Goal: Task Accomplishment & Management: Use online tool/utility

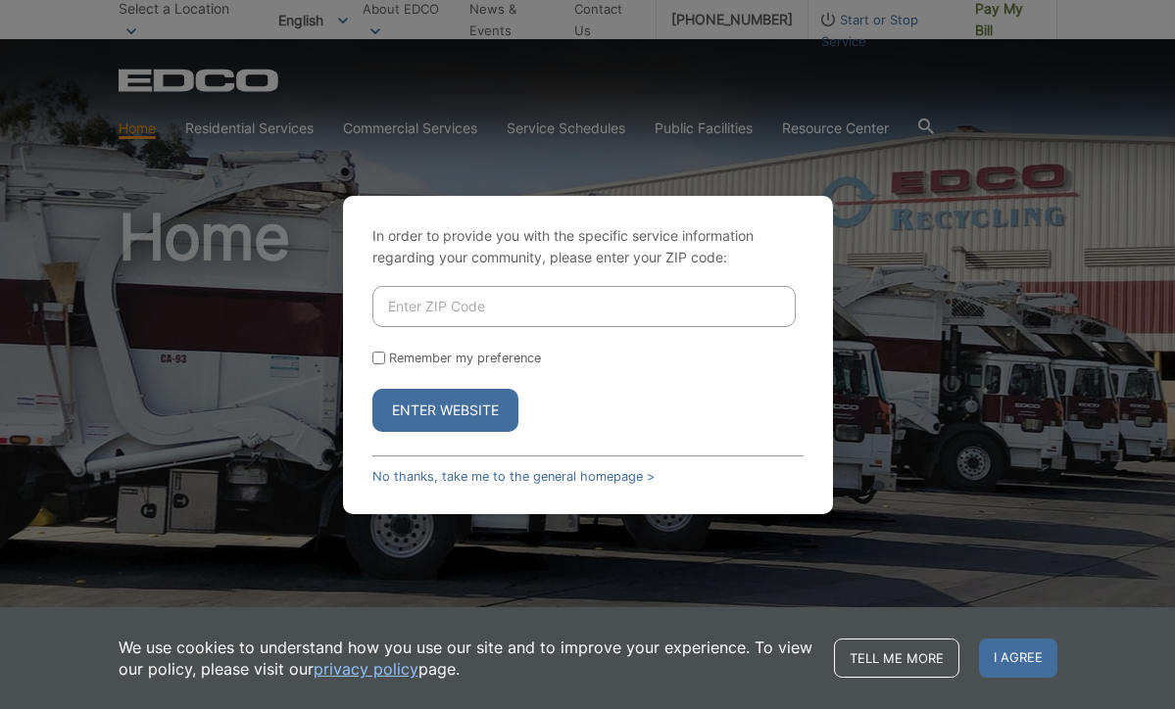
click at [406, 310] on input "Enter ZIP Code" at bounding box center [583, 306] width 423 height 41
type input "90245"
click at [408, 406] on button "Enter Website" at bounding box center [445, 410] width 146 height 43
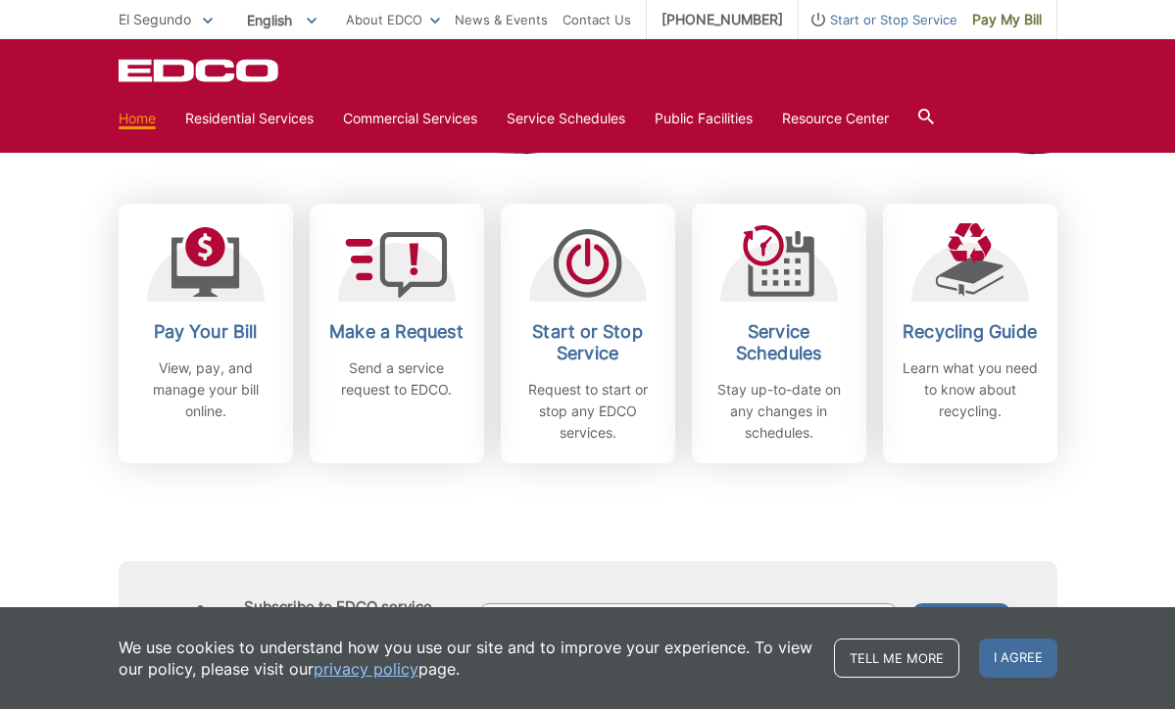
scroll to position [522, 0]
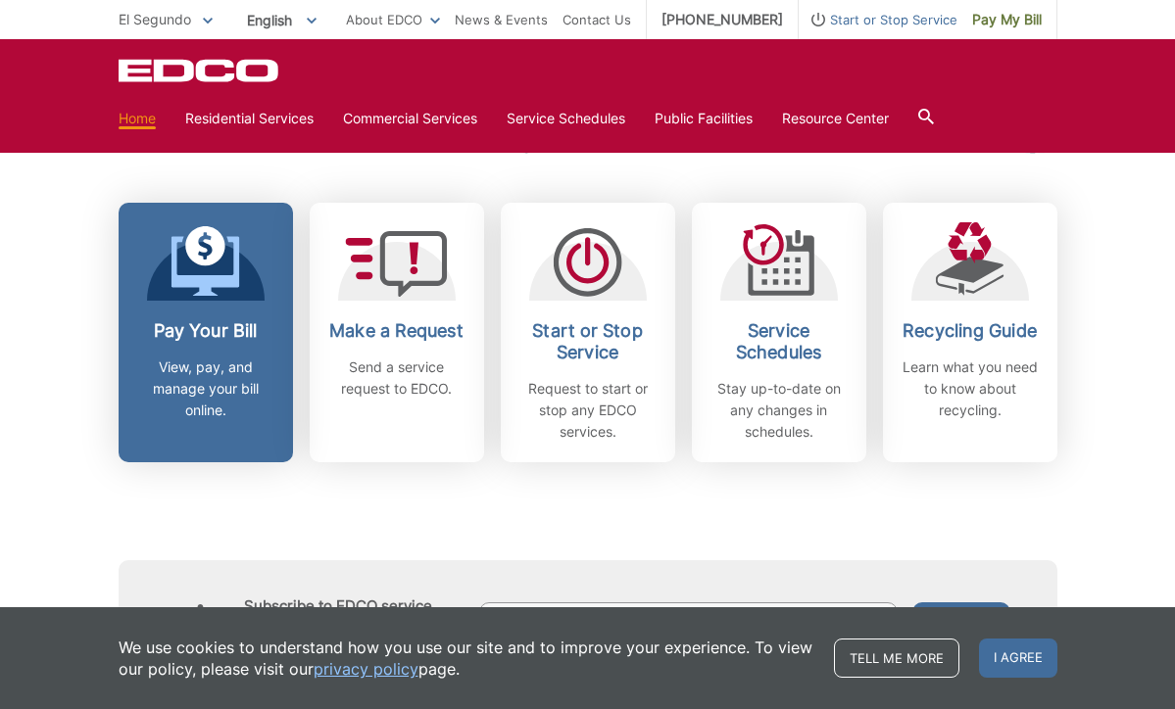
click at [216, 335] on h2 "Pay Your Bill" at bounding box center [205, 331] width 145 height 22
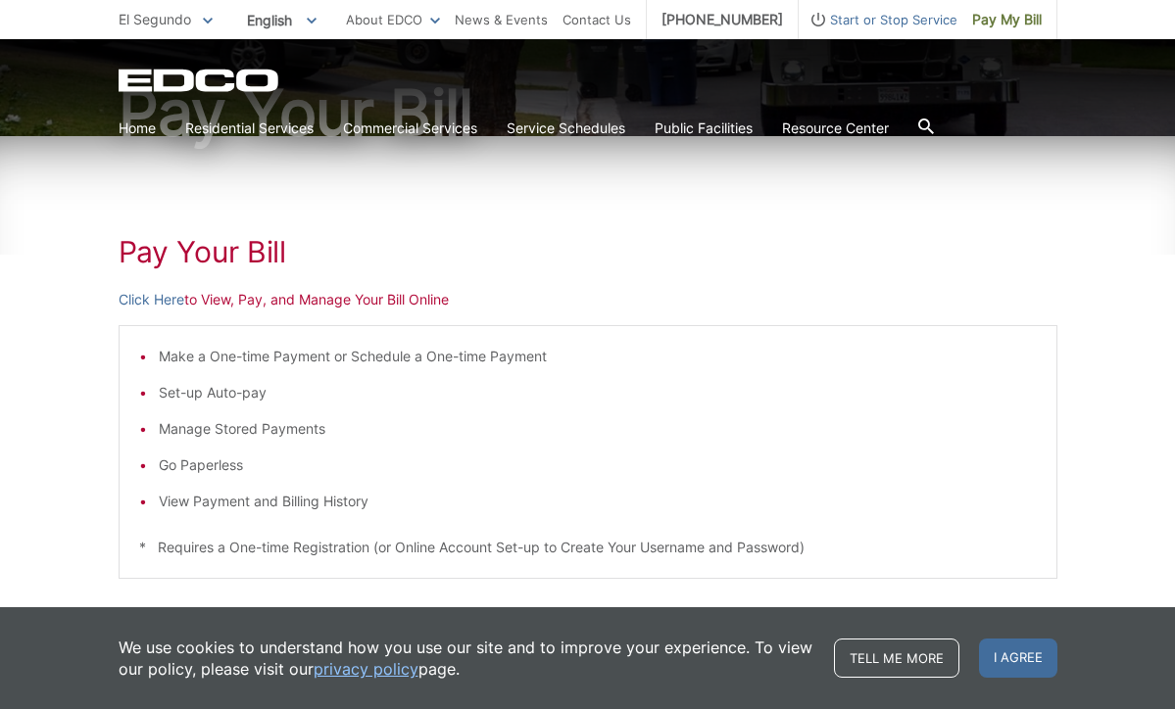
scroll to position [212, 0]
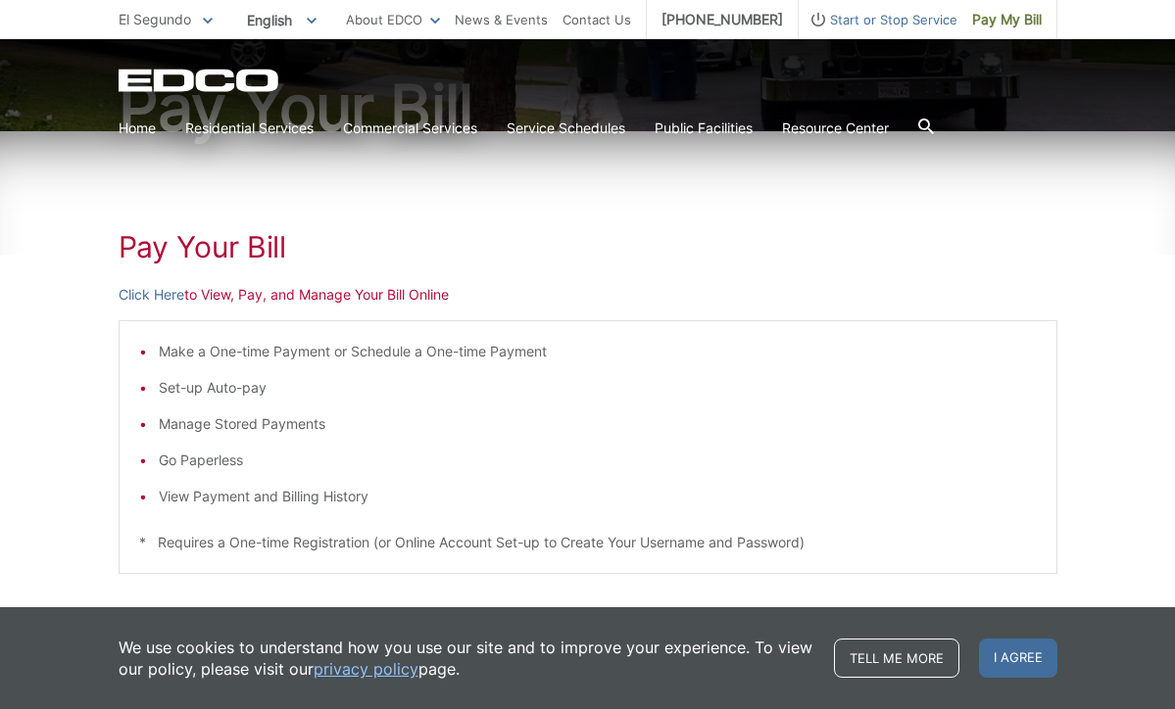
click at [233, 500] on li "View Payment and Billing History" at bounding box center [598, 497] width 878 height 22
click at [165, 296] on link "Click Here" at bounding box center [152, 295] width 66 height 22
